Goal: Browse casually: Explore the website without a specific task or goal

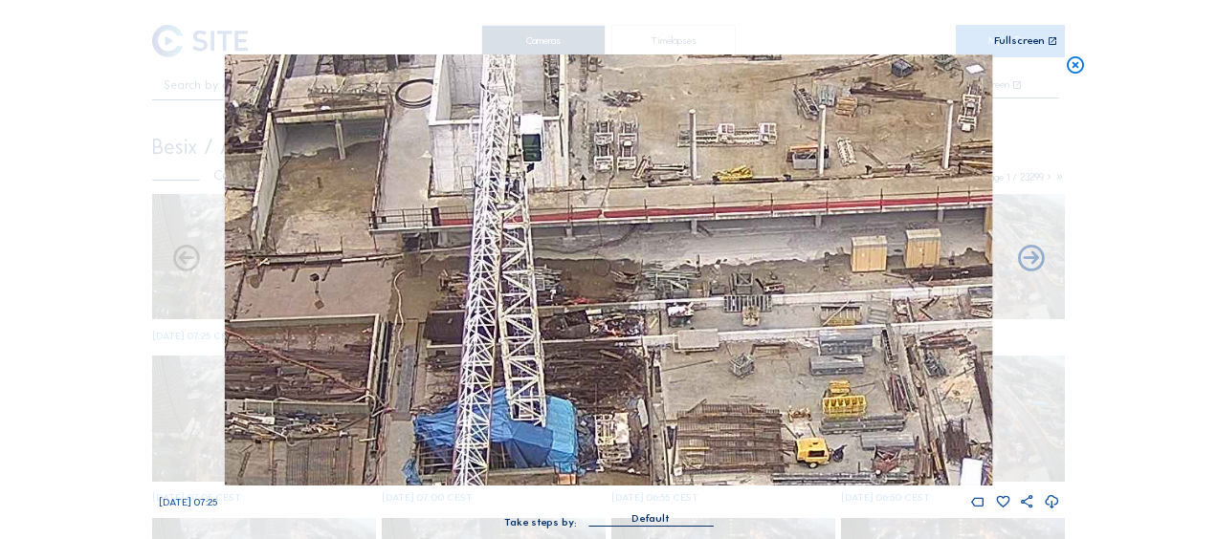
click at [1073, 63] on icon at bounding box center [1075, 66] width 21 height 22
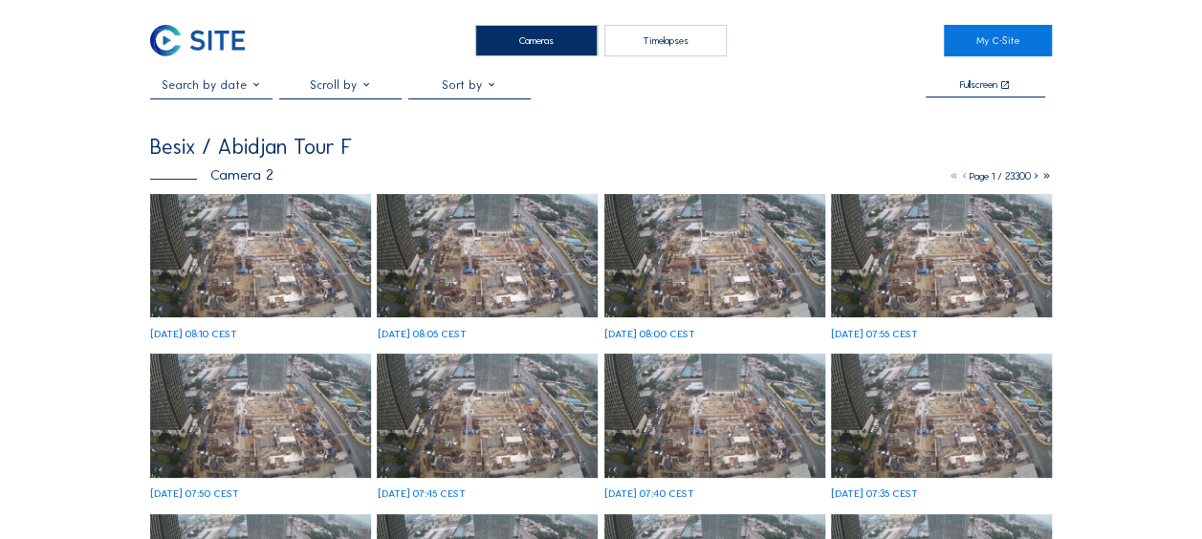
click at [226, 237] on img at bounding box center [260, 256] width 221 height 124
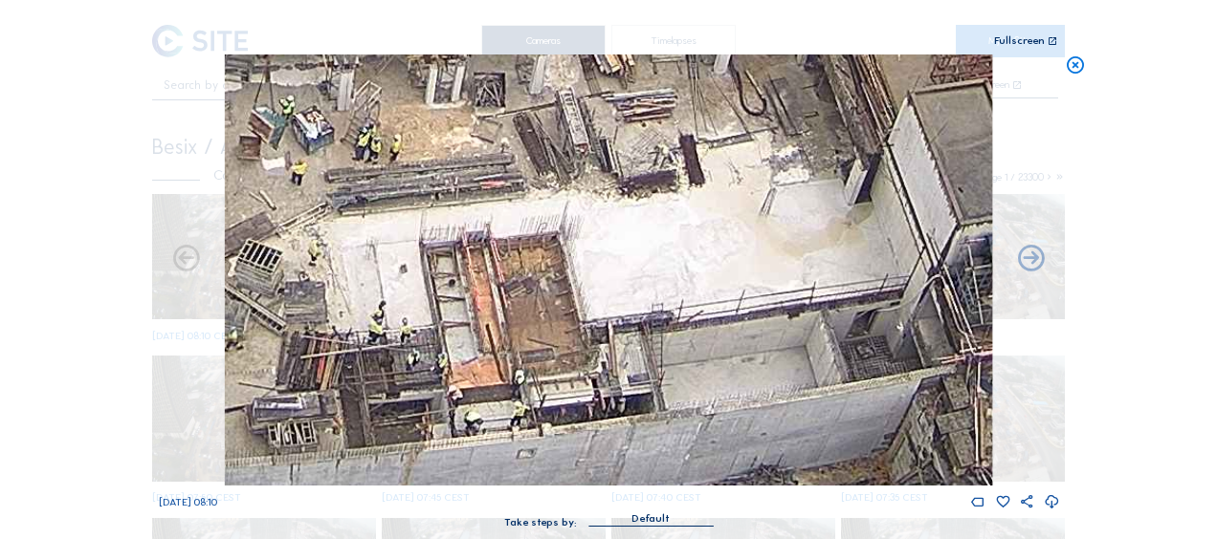
drag, startPoint x: 652, startPoint y: 381, endPoint x: 630, endPoint y: 352, distance: 36.2
click at [632, 353] on img at bounding box center [608, 270] width 767 height 431
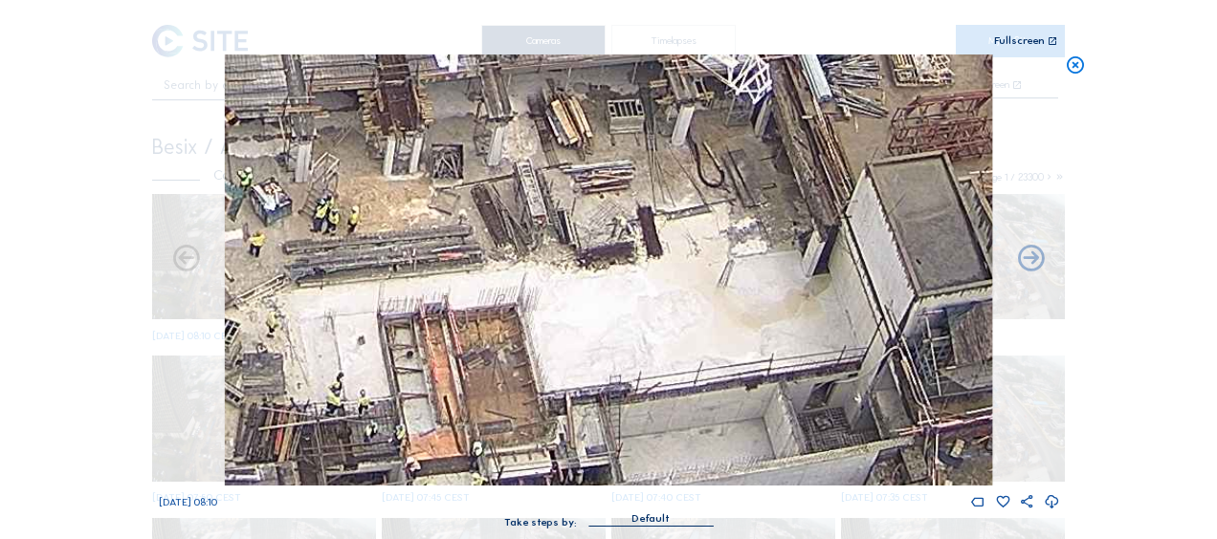
drag, startPoint x: 696, startPoint y: 275, endPoint x: 656, endPoint y: 380, distance: 111.7
click at [656, 380] on img at bounding box center [608, 270] width 767 height 431
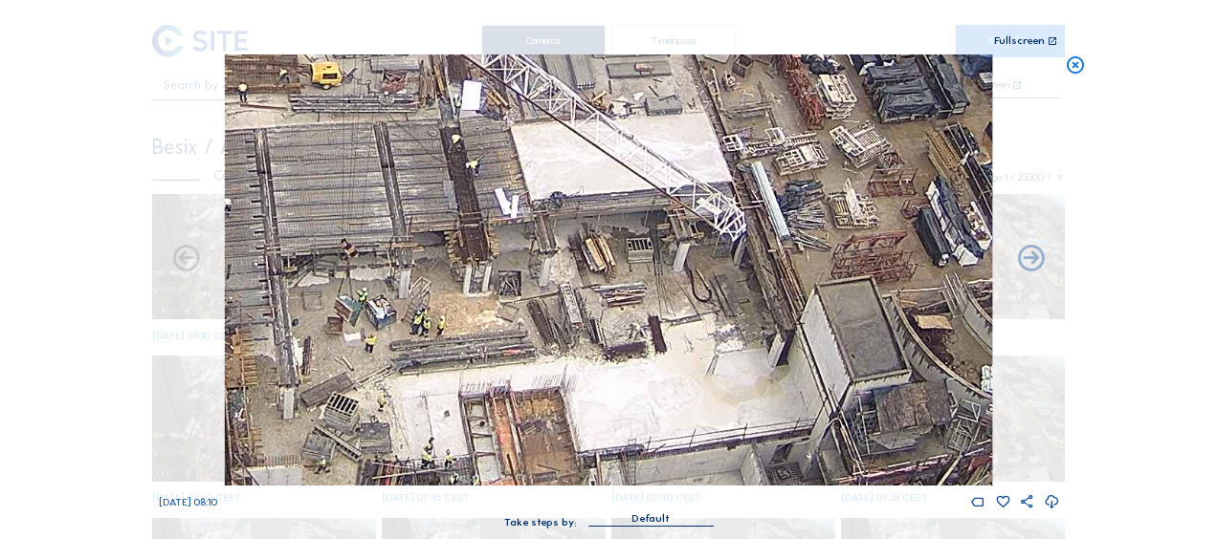
drag, startPoint x: 568, startPoint y: 277, endPoint x: 598, endPoint y: 366, distance: 93.8
click at [598, 366] on img at bounding box center [608, 270] width 767 height 431
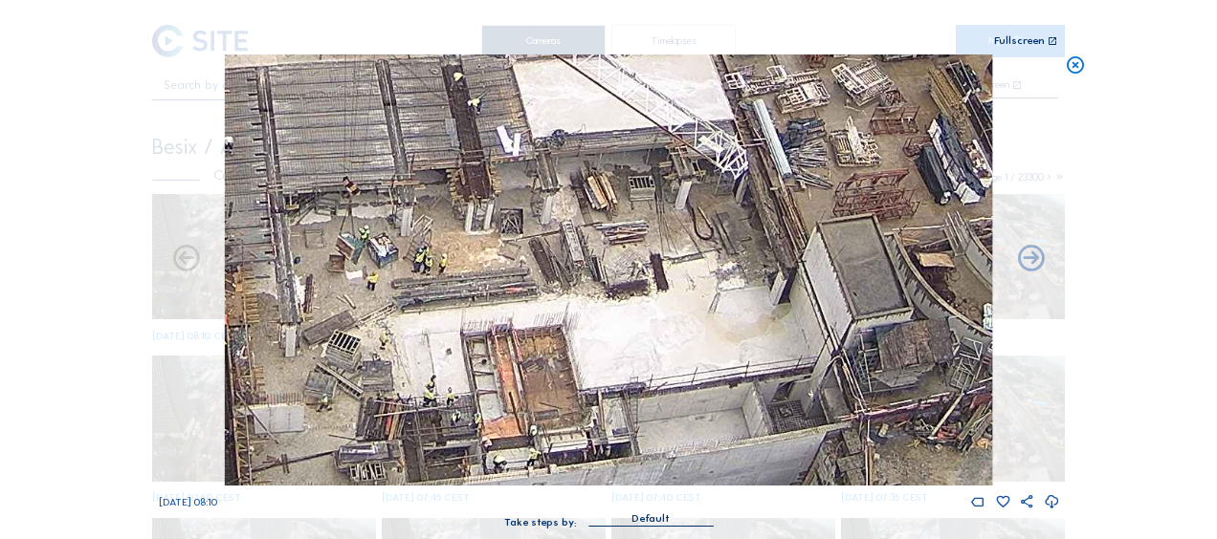
drag, startPoint x: 585, startPoint y: 427, endPoint x: 557, endPoint y: 276, distance: 152.9
click at [557, 275] on img at bounding box center [608, 270] width 767 height 431
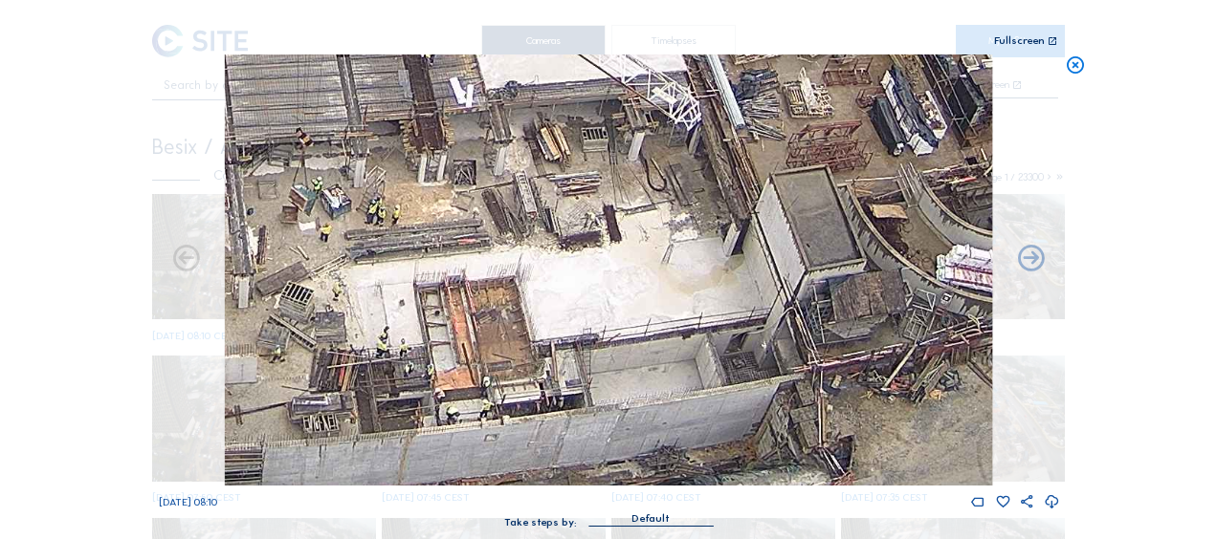
drag, startPoint x: 647, startPoint y: 331, endPoint x: 594, endPoint y: 301, distance: 60.4
click at [594, 301] on img at bounding box center [608, 270] width 767 height 431
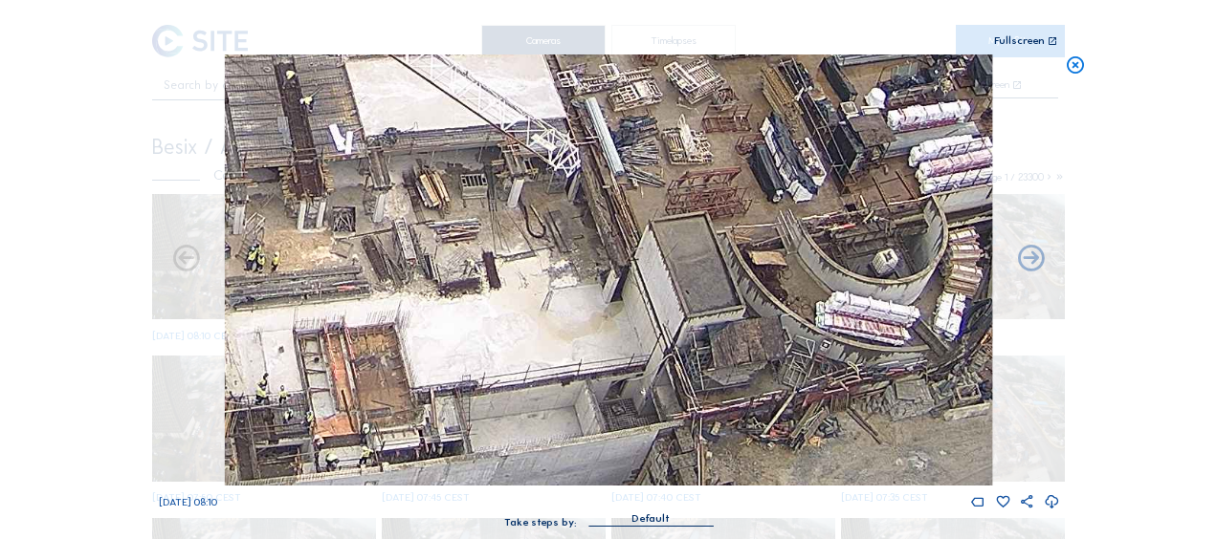
drag, startPoint x: 649, startPoint y: 302, endPoint x: 541, endPoint y: 353, distance: 118.5
click at [541, 353] on img at bounding box center [608, 270] width 767 height 431
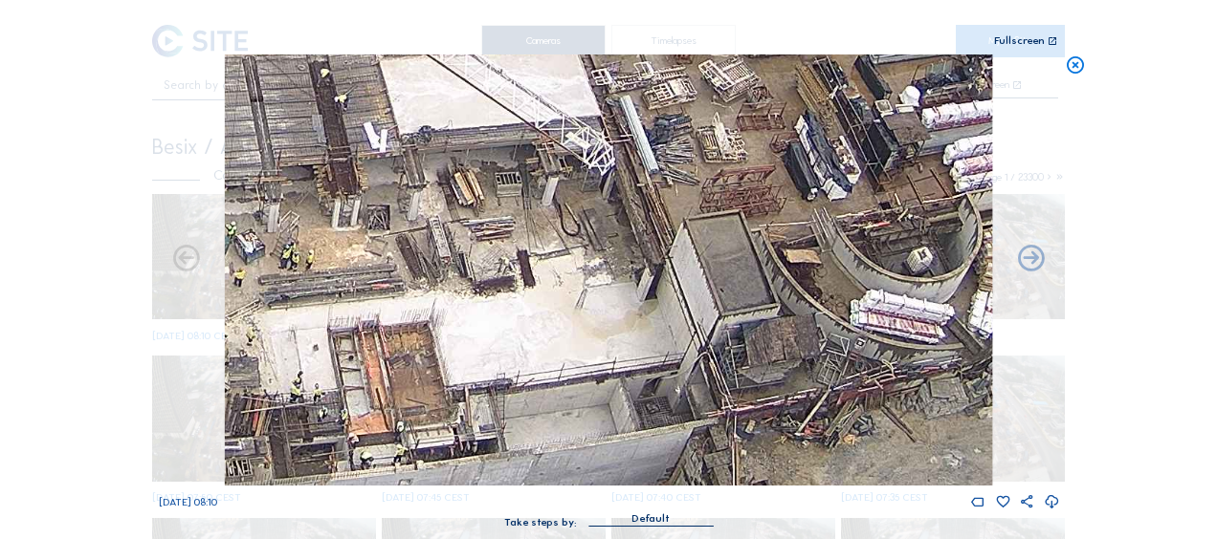
drag, startPoint x: 383, startPoint y: 274, endPoint x: 527, endPoint y: 268, distance: 144.5
click at [526, 268] on img at bounding box center [608, 270] width 767 height 431
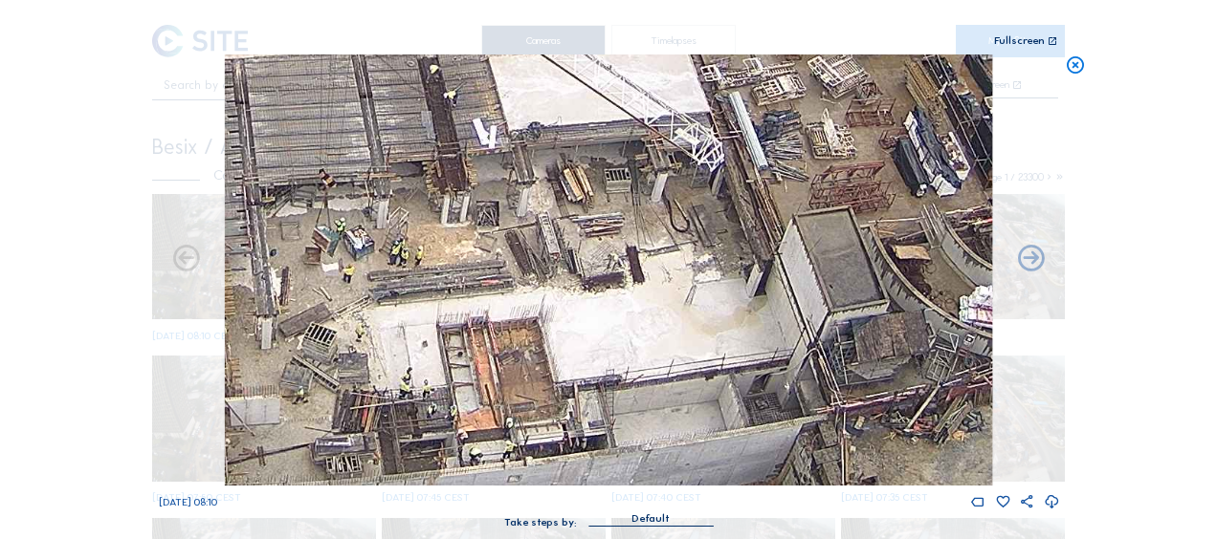
drag, startPoint x: 446, startPoint y: 302, endPoint x: 519, endPoint y: 275, distance: 78.4
click at [519, 275] on img at bounding box center [608, 270] width 767 height 431
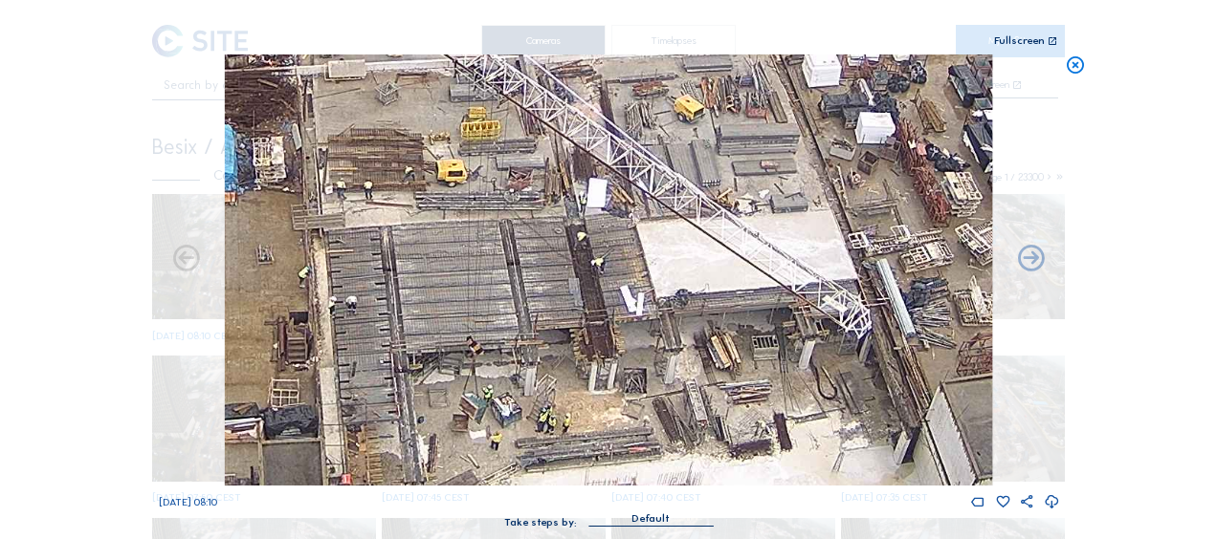
drag, startPoint x: 502, startPoint y: 239, endPoint x: 576, endPoint y: 433, distance: 207.7
click at [576, 433] on img at bounding box center [608, 270] width 767 height 431
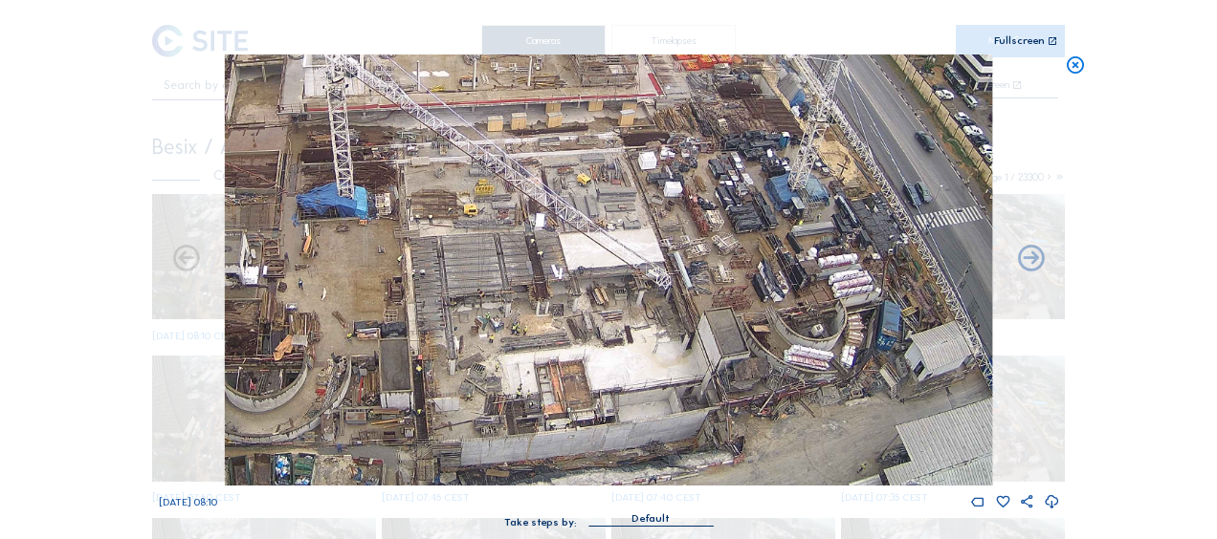
drag, startPoint x: 596, startPoint y: 435, endPoint x: 544, endPoint y: 321, distance: 125.0
click at [545, 322] on img at bounding box center [608, 270] width 767 height 431
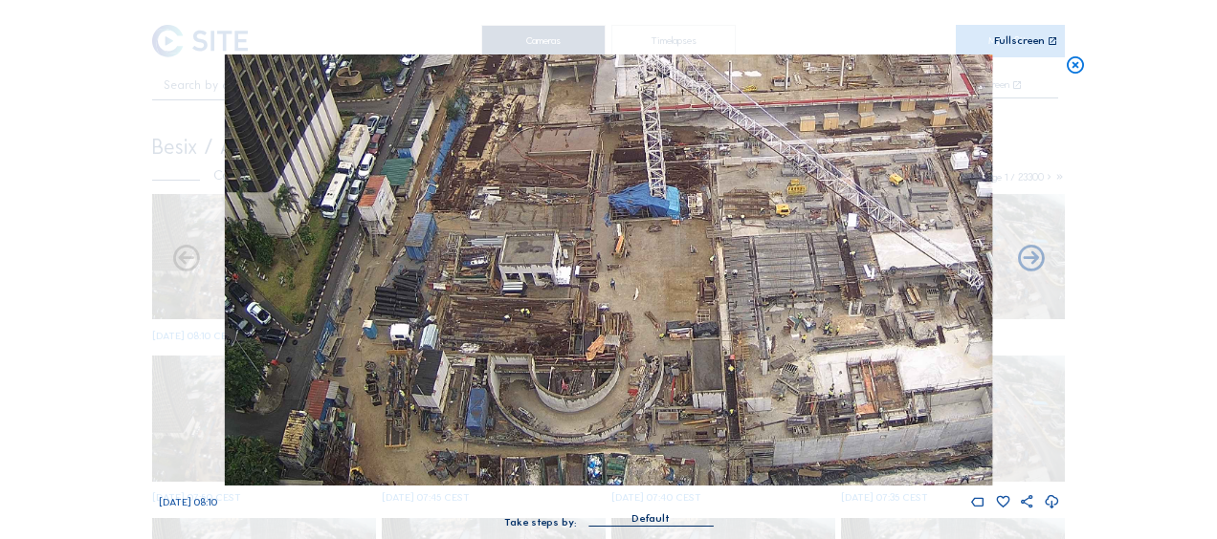
drag, startPoint x: 610, startPoint y: 400, endPoint x: 929, endPoint y: 231, distance: 360.7
click at [929, 231] on img at bounding box center [608, 270] width 767 height 431
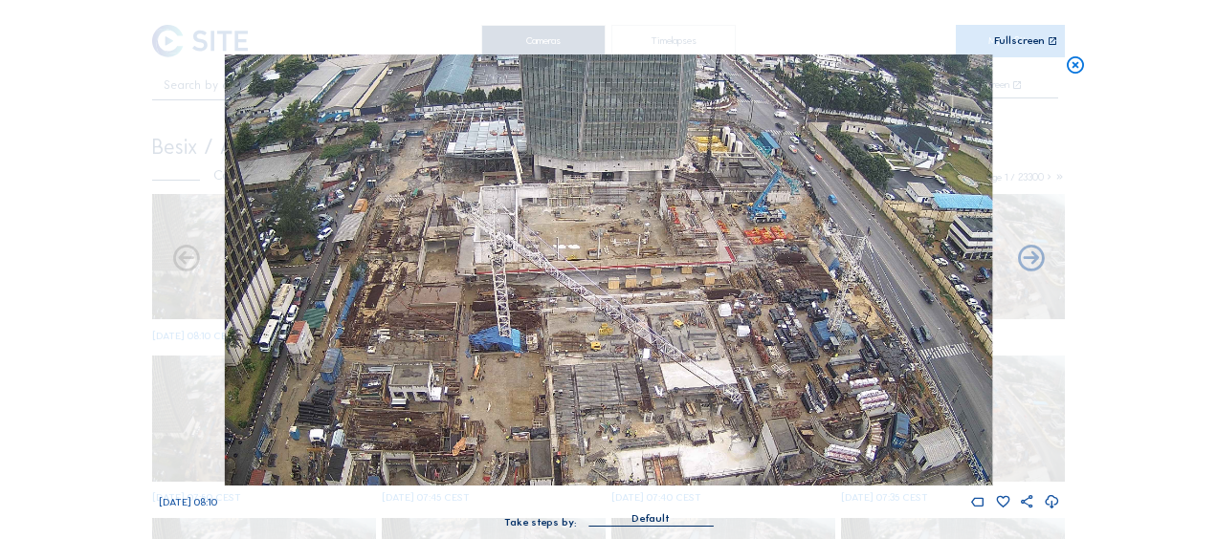
drag, startPoint x: 798, startPoint y: 219, endPoint x: 658, endPoint y: 280, distance: 152.5
click at [658, 280] on img at bounding box center [608, 270] width 767 height 431
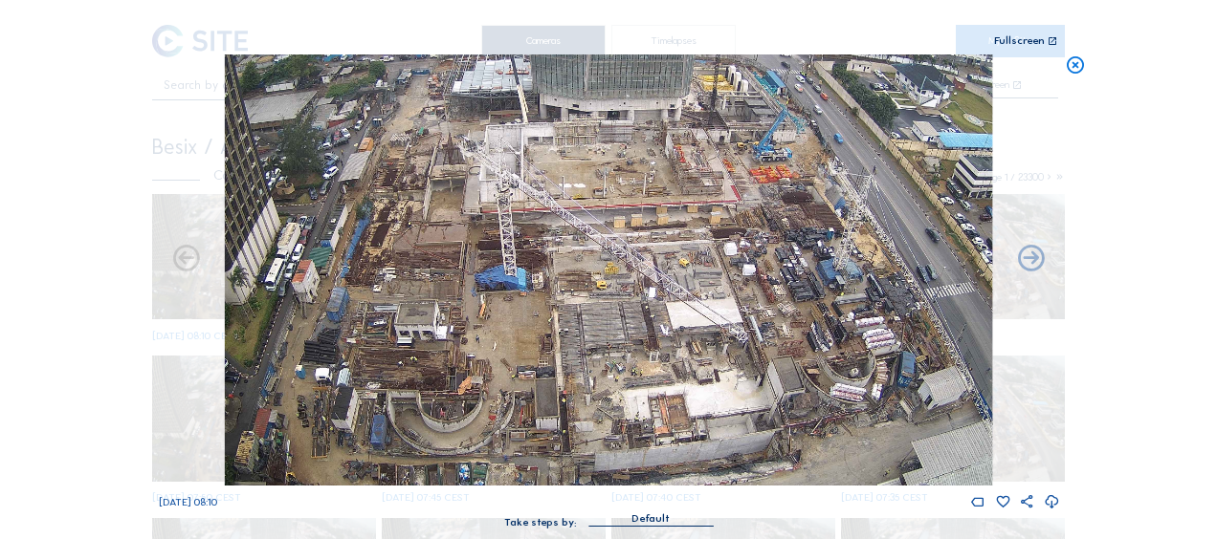
drag, startPoint x: 536, startPoint y: 392, endPoint x: 541, endPoint y: 284, distance: 108.2
click at [541, 284] on img at bounding box center [608, 270] width 767 height 431
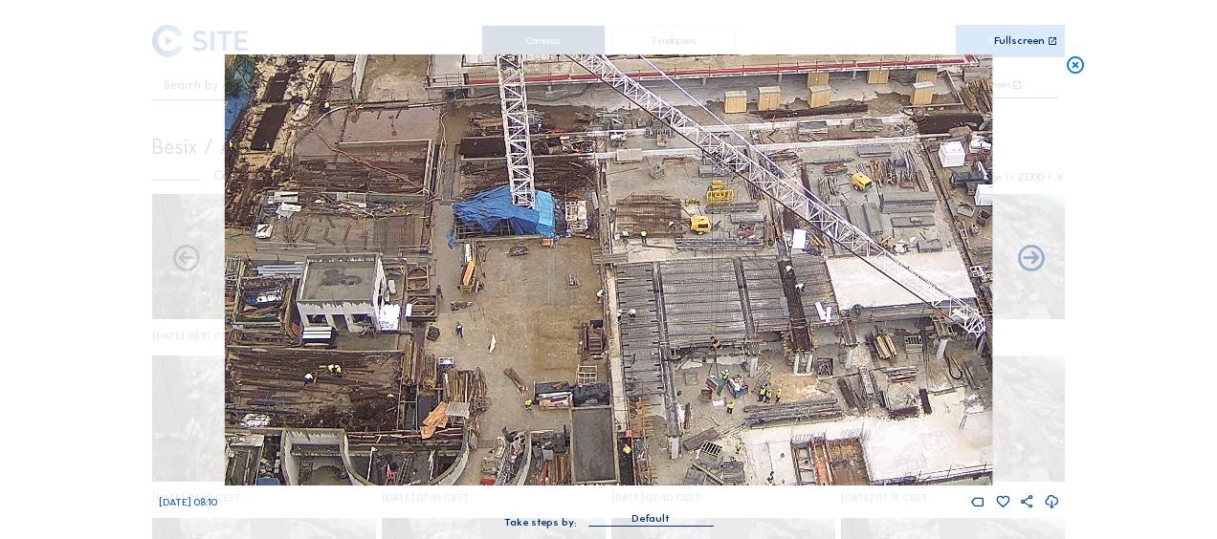
click at [1069, 65] on icon at bounding box center [1075, 66] width 21 height 22
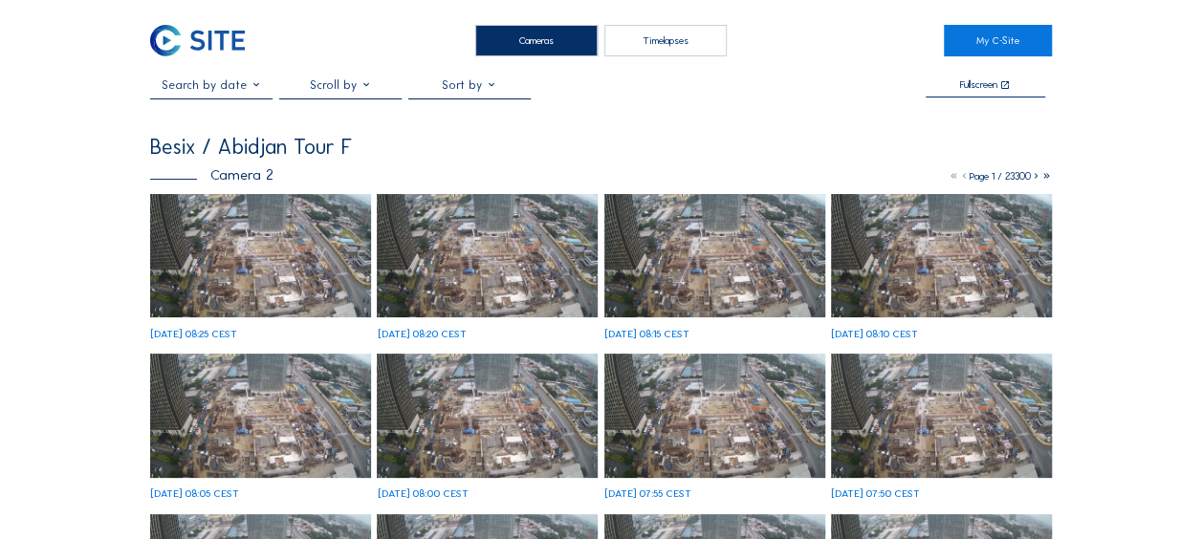
click at [249, 257] on img at bounding box center [260, 256] width 221 height 124
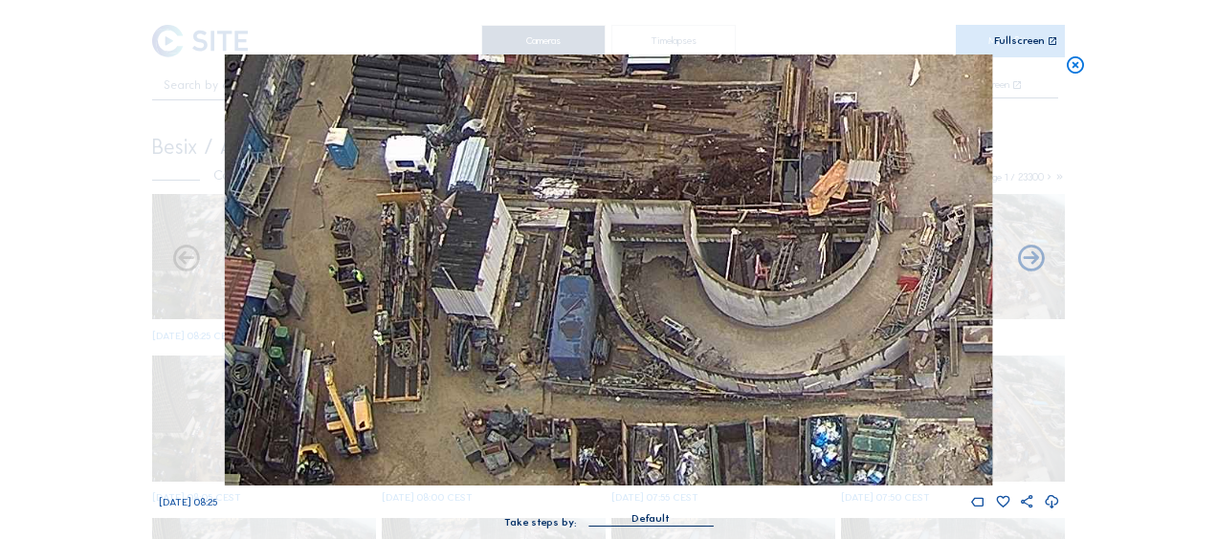
drag, startPoint x: 393, startPoint y: 418, endPoint x: 409, endPoint y: 281, distance: 137.7
click at [409, 281] on img at bounding box center [608, 270] width 767 height 431
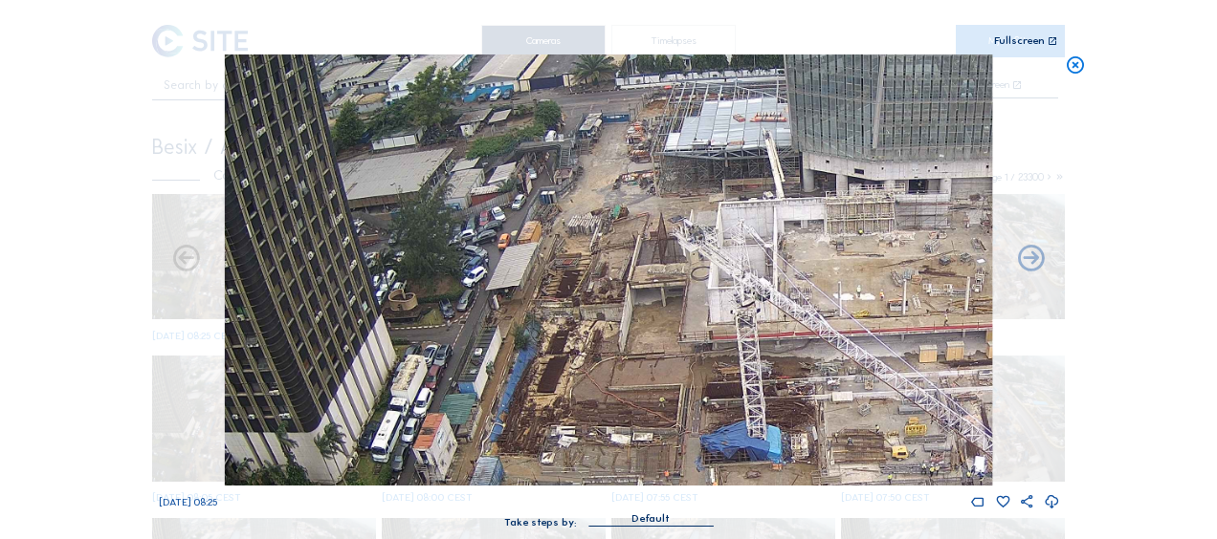
drag, startPoint x: 611, startPoint y: 231, endPoint x: 606, endPoint y: 408, distance: 177.0
click at [606, 408] on img at bounding box center [608, 270] width 767 height 431
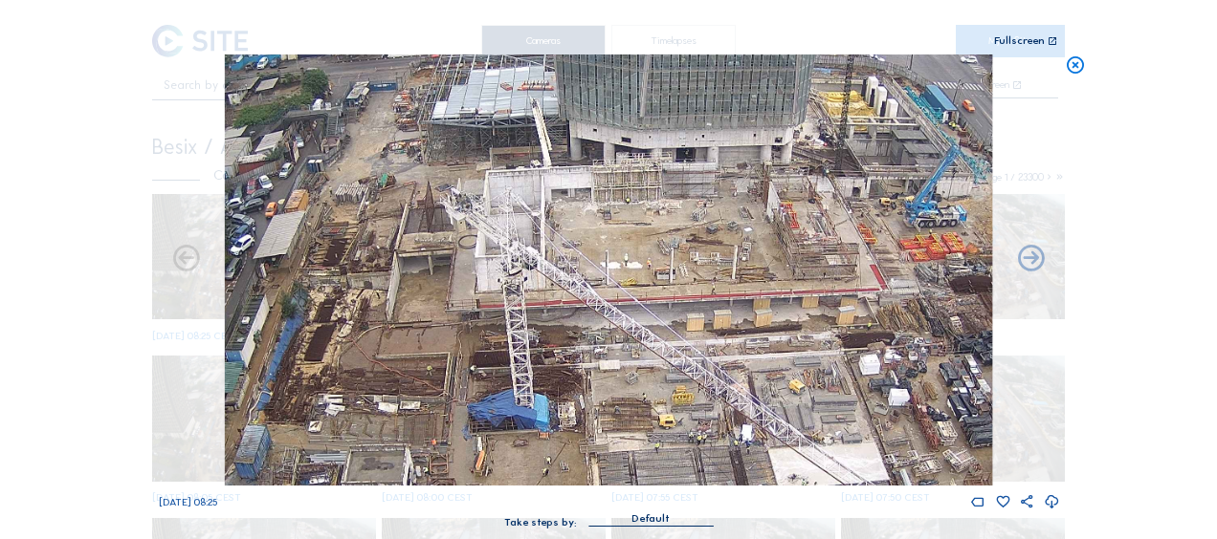
drag, startPoint x: 706, startPoint y: 331, endPoint x: 467, endPoint y: 300, distance: 241.1
click at [467, 300] on img at bounding box center [608, 270] width 767 height 431
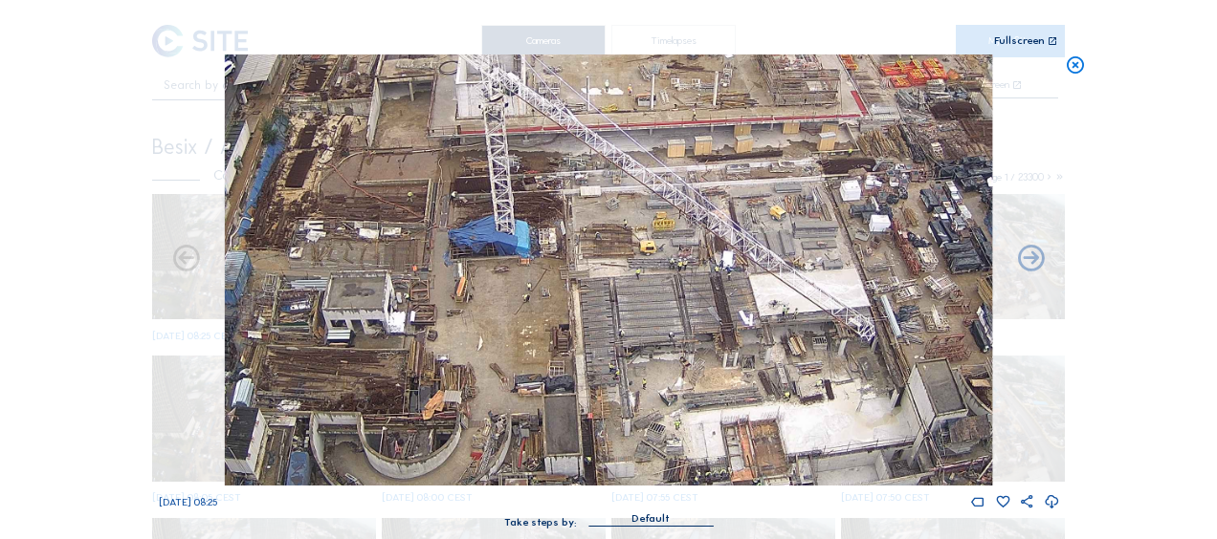
drag, startPoint x: 591, startPoint y: 302, endPoint x: 589, endPoint y: 188, distance: 113.8
click at [589, 188] on img at bounding box center [608, 270] width 767 height 431
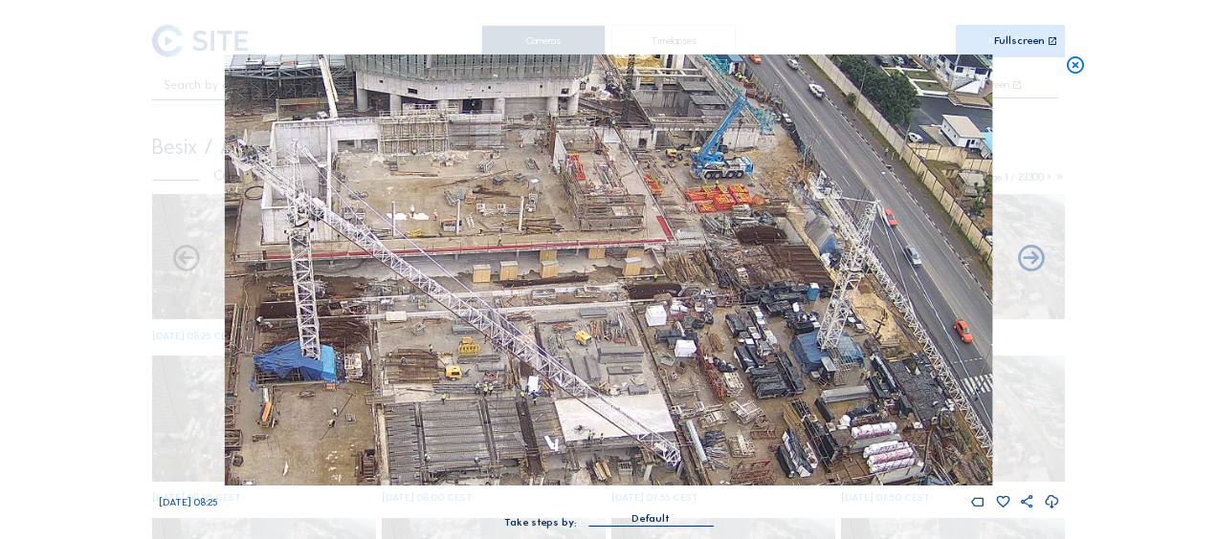
drag, startPoint x: 819, startPoint y: 197, endPoint x: 625, endPoint y: 322, distance: 231.1
click at [625, 322] on img at bounding box center [608, 270] width 767 height 431
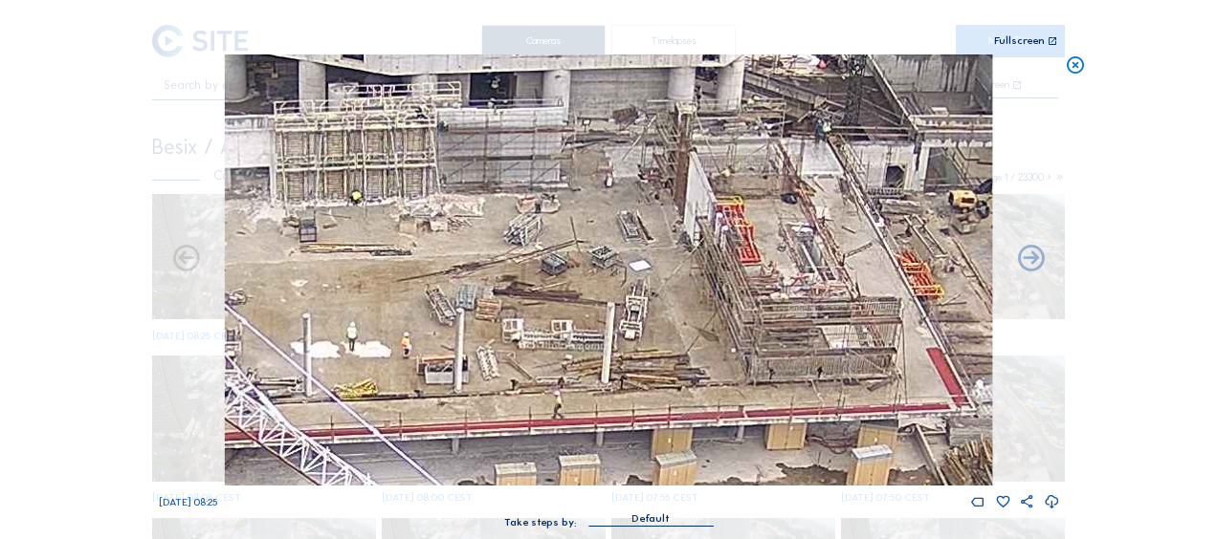
drag, startPoint x: 427, startPoint y: 254, endPoint x: 821, endPoint y: 410, distance: 423.8
click at [821, 410] on img at bounding box center [608, 270] width 767 height 431
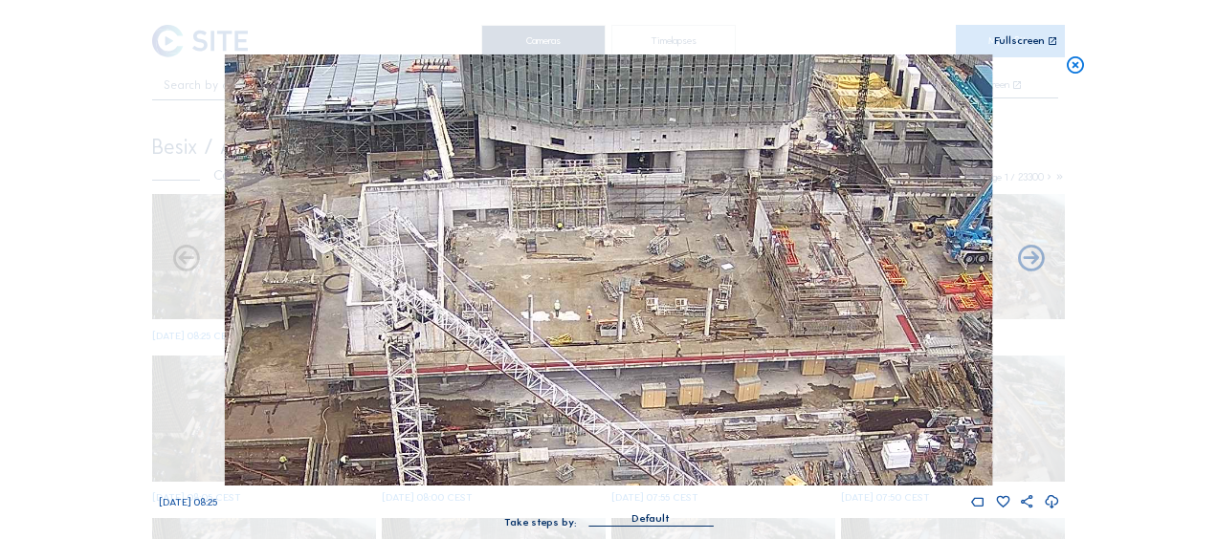
drag, startPoint x: 627, startPoint y: 353, endPoint x: 702, endPoint y: 302, distance: 90.2
click at [702, 302] on img at bounding box center [608, 270] width 767 height 431
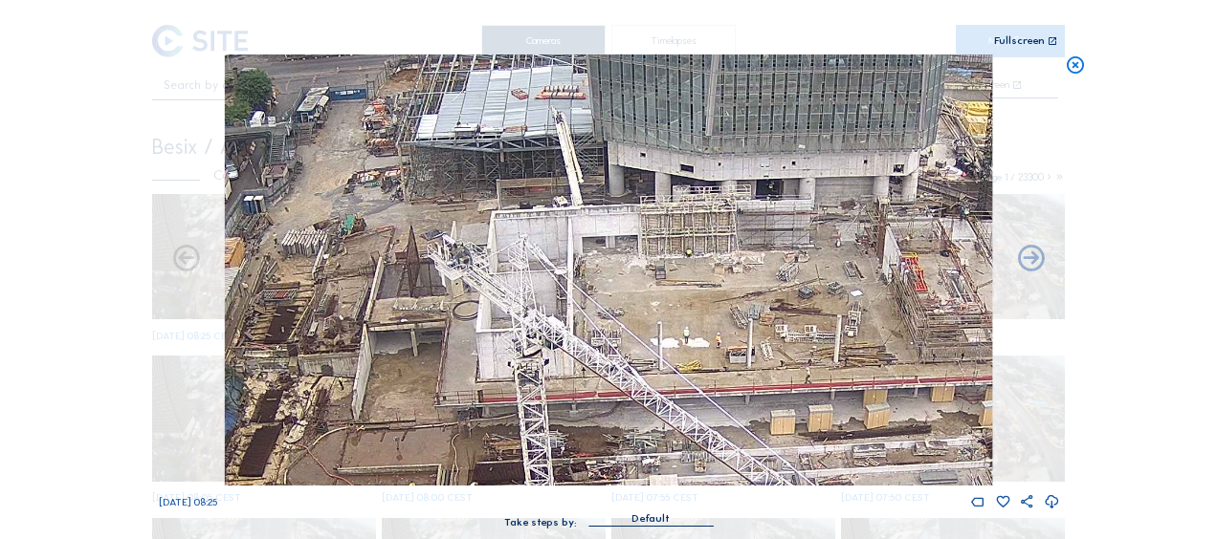
drag, startPoint x: 444, startPoint y: 280, endPoint x: 573, endPoint y: 307, distance: 131.9
click at [573, 307] on img at bounding box center [608, 270] width 767 height 431
